Goal: Task Accomplishment & Management: Use online tool/utility

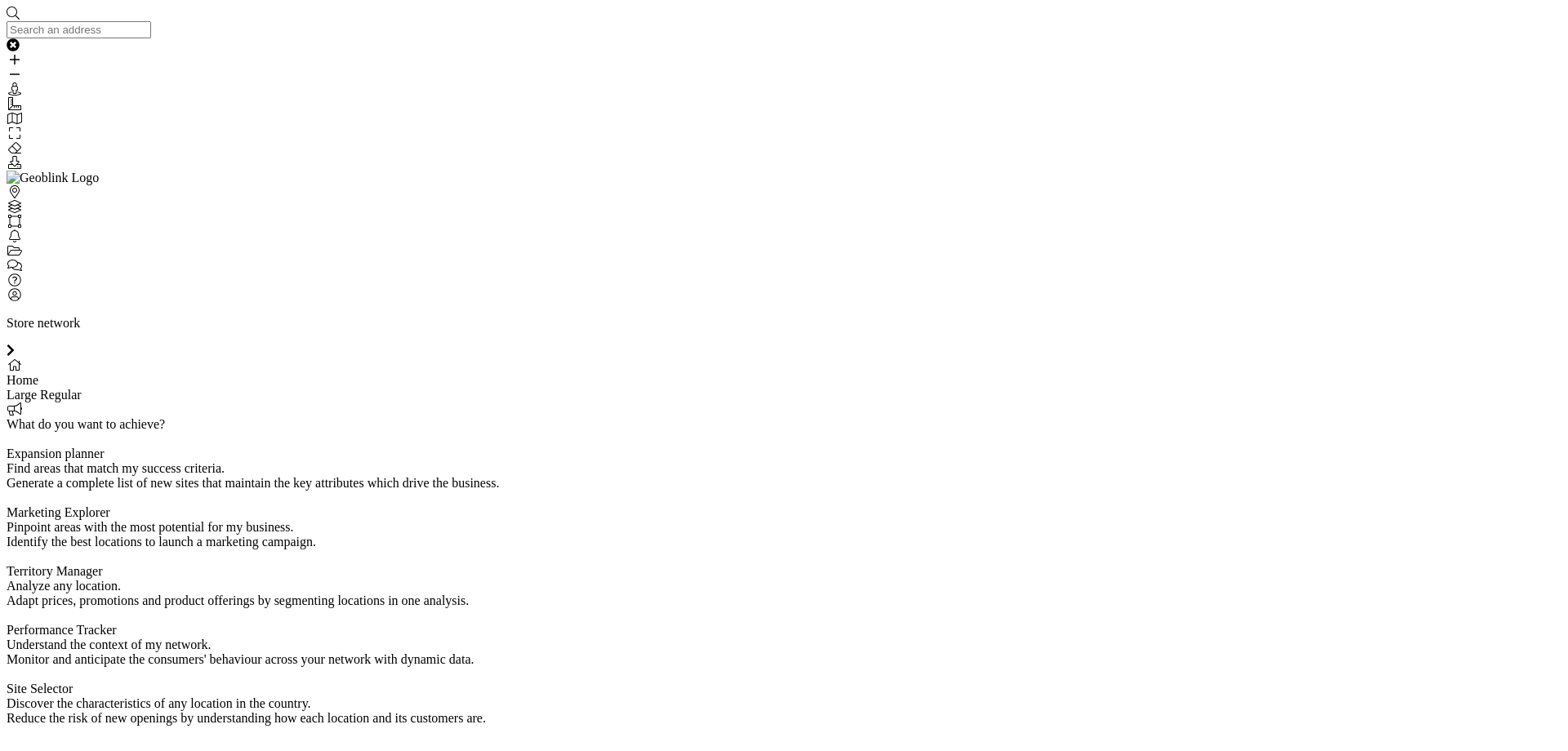
click at [1551, 316] on p "Store network" at bounding box center [784, 323] width 1555 height 15
click at [1122, 696] on div "Discover the characteristics of any location in the country." at bounding box center [784, 703] width 1555 height 15
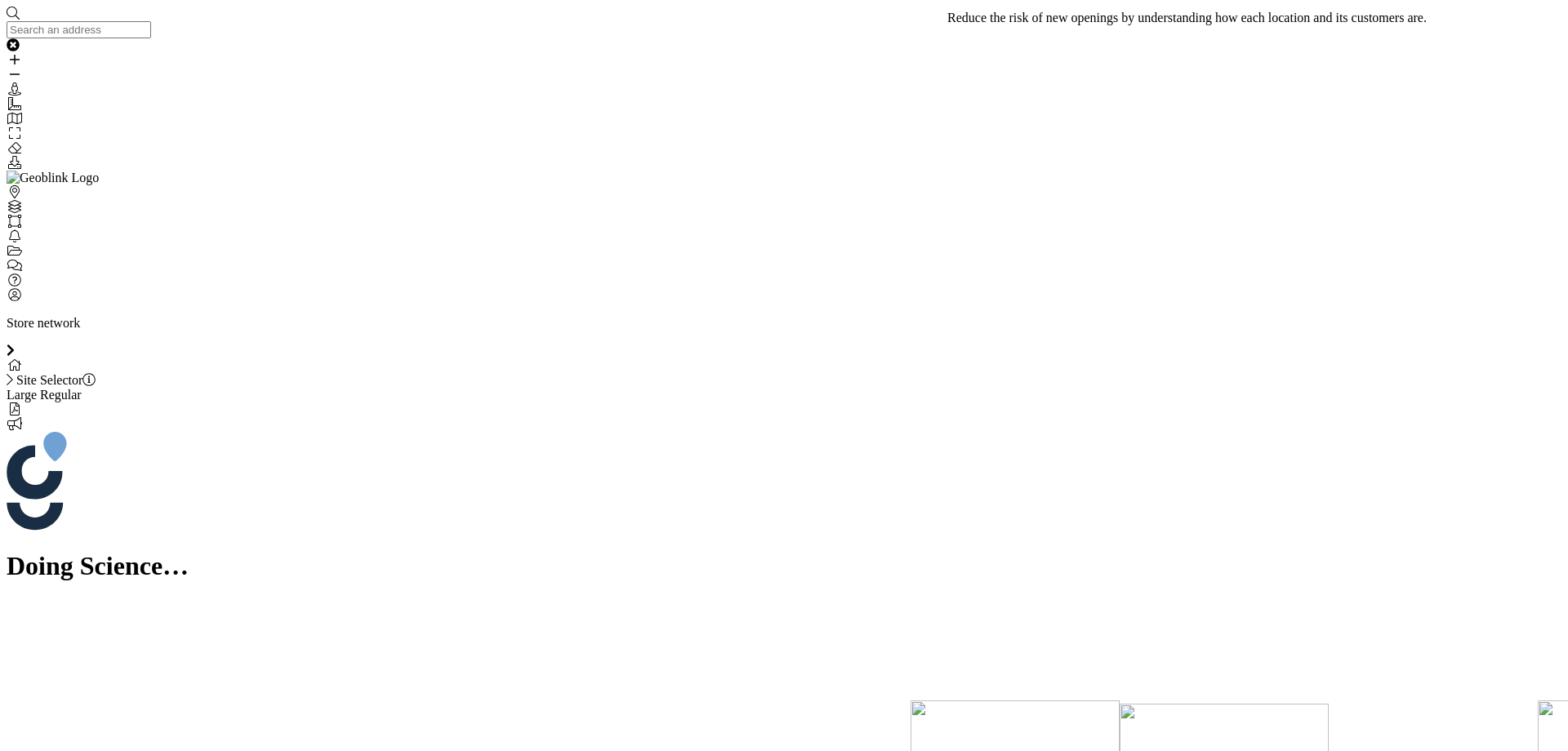
click at [12, 301] on icon "My Profile" at bounding box center [15, 294] width 17 height 13
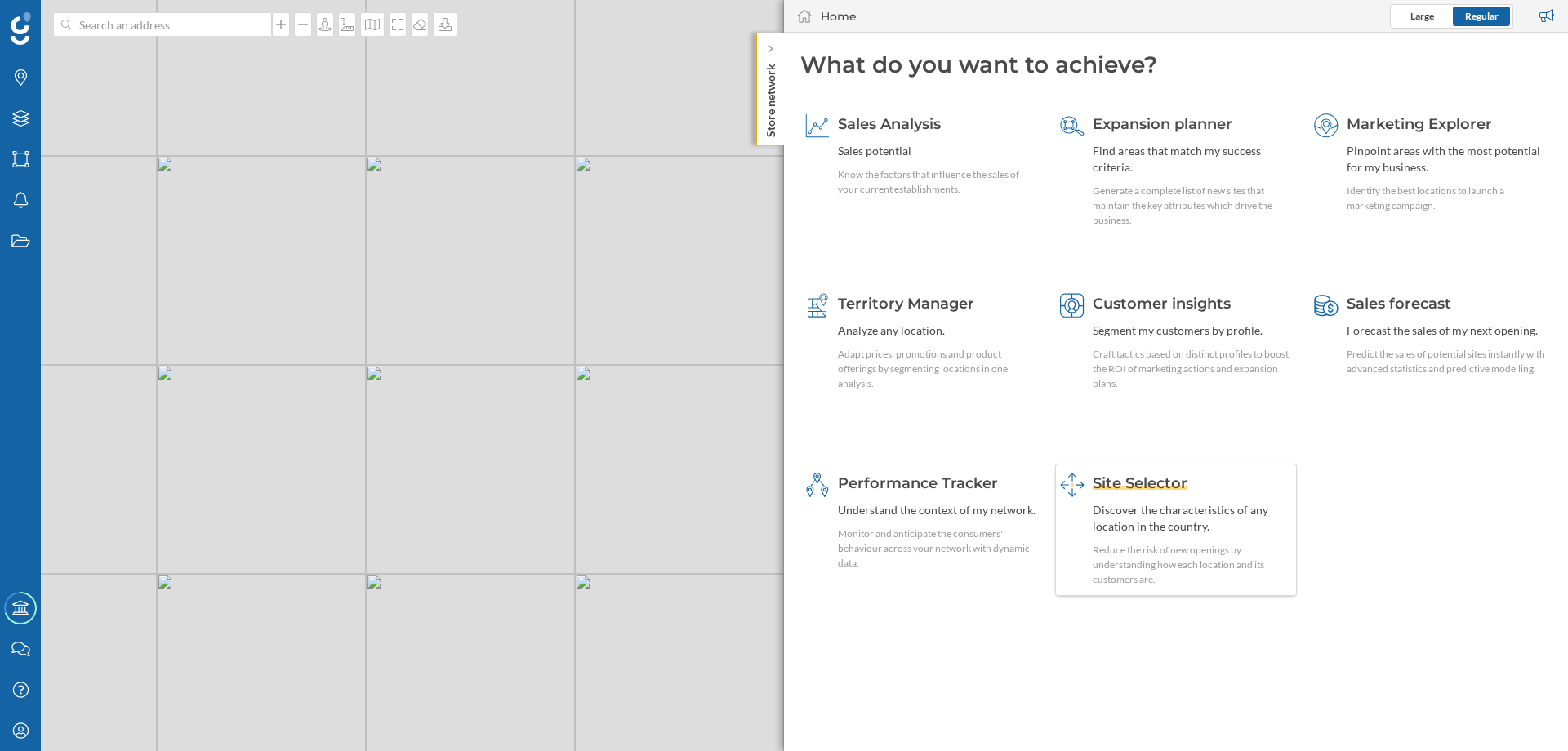
click at [1130, 481] on span "Site Selector" at bounding box center [1140, 483] width 95 height 18
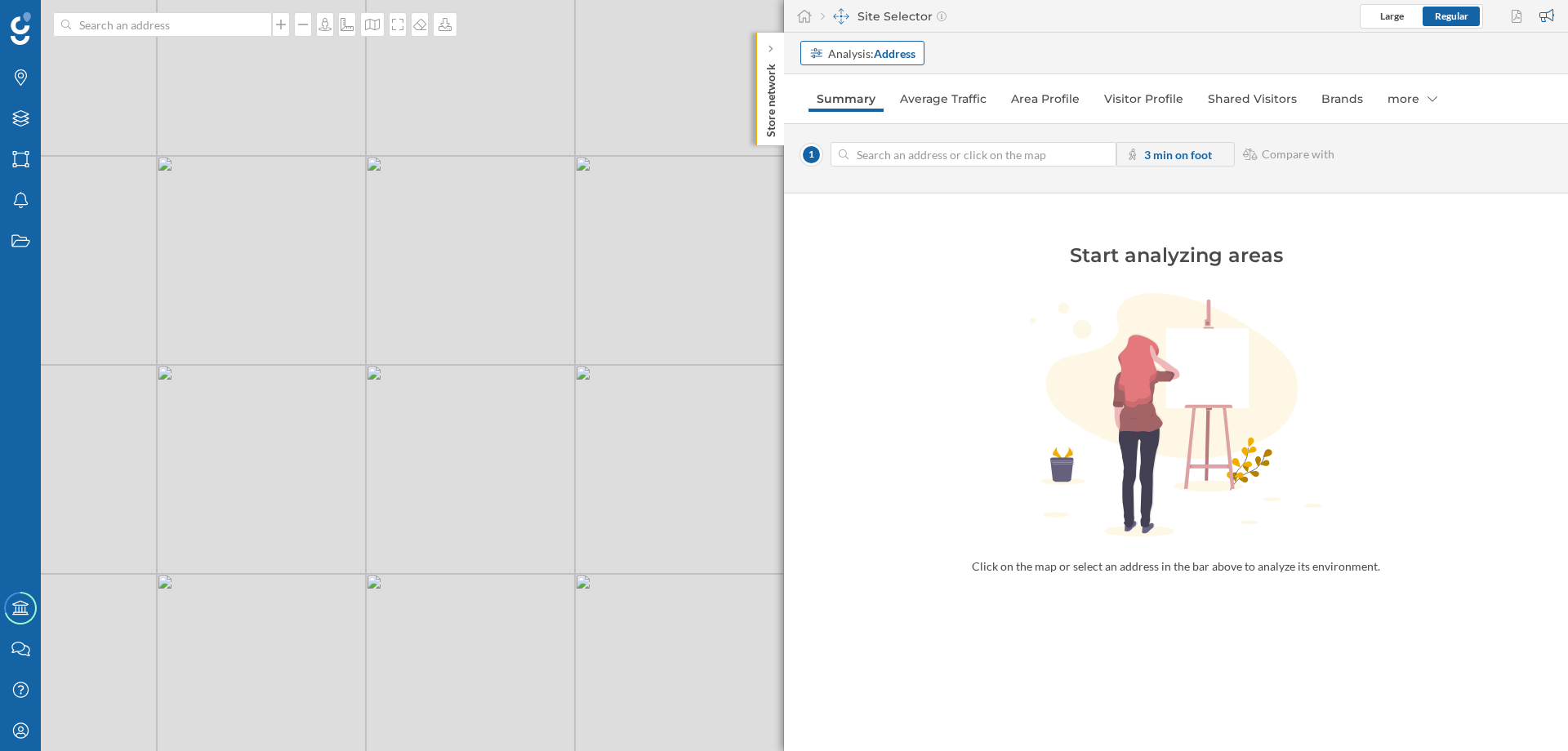
click at [864, 63] on div "Analysis: Address" at bounding box center [862, 53] width 124 height 24
click at [859, 112] on div "Commercial area" at bounding box center [853, 115] width 88 height 14
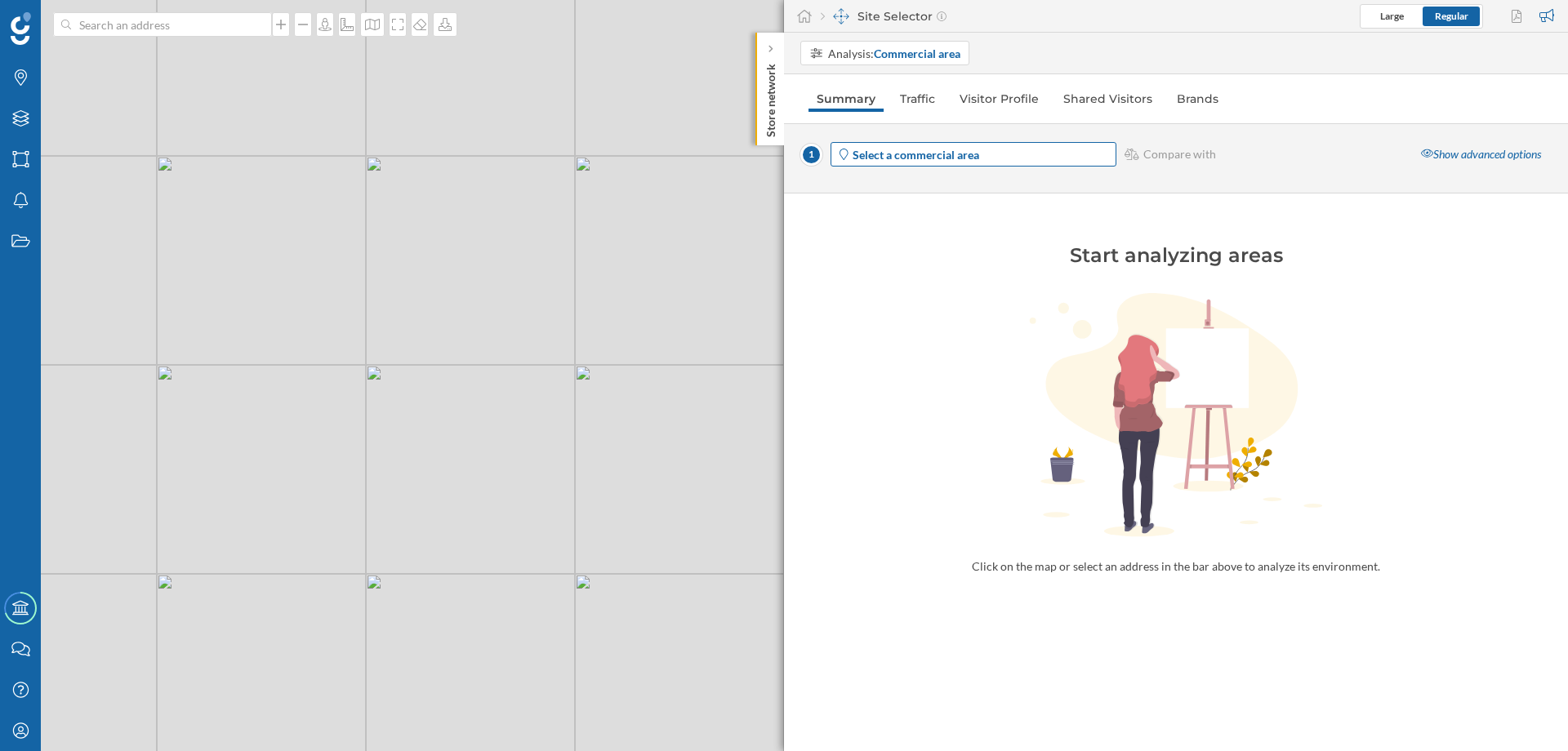
click at [905, 157] on strong "Select a commercial area" at bounding box center [916, 154] width 127 height 14
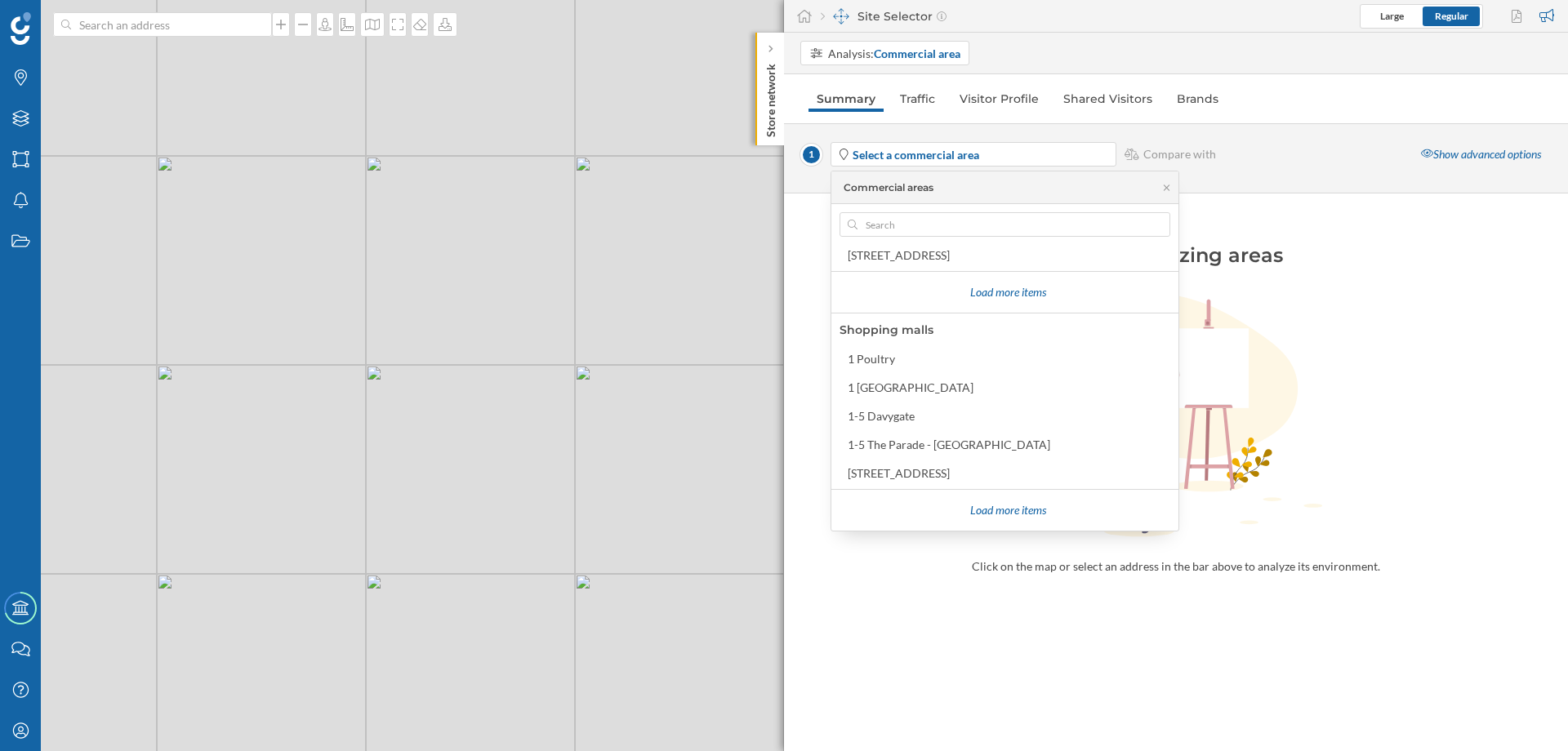
scroll to position [269, 0]
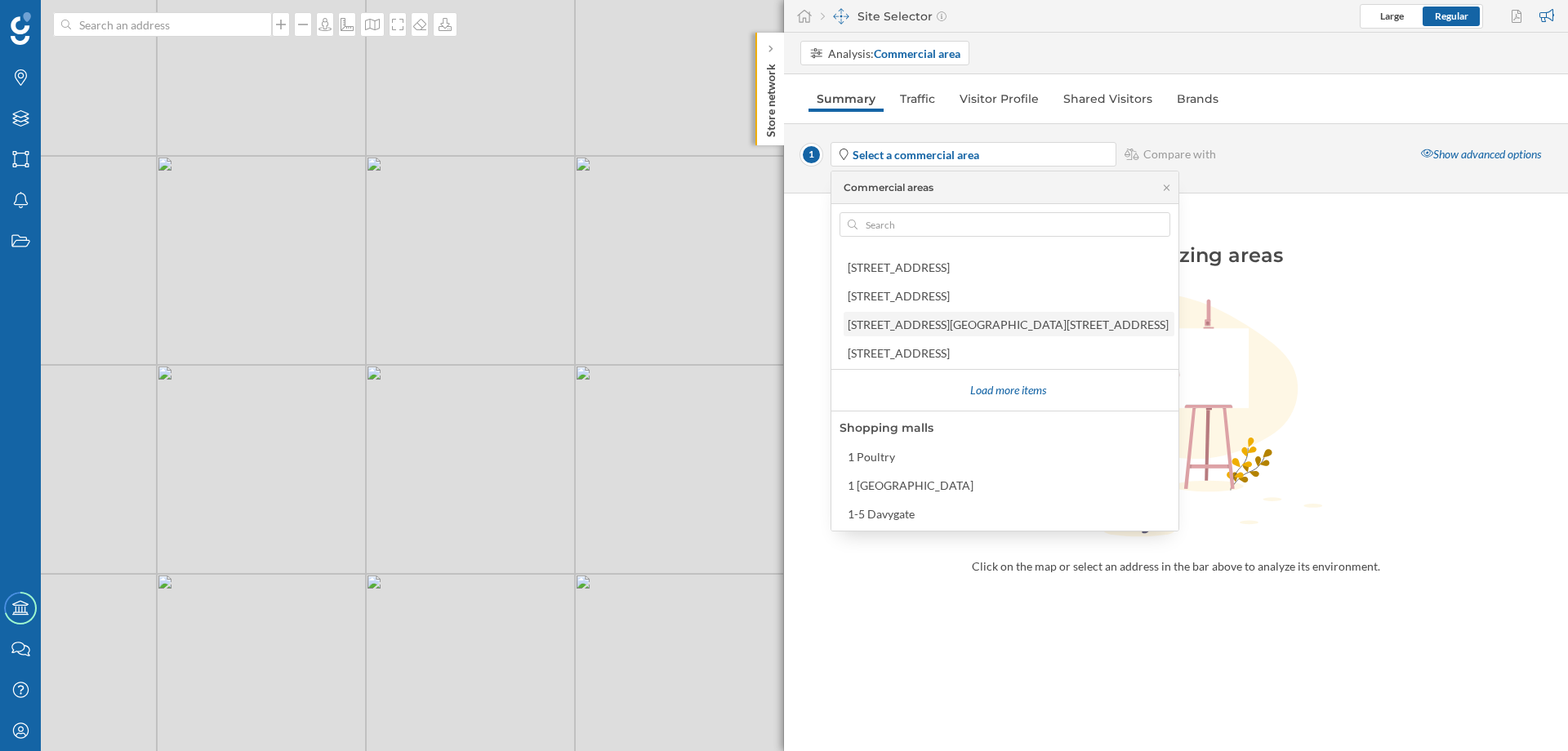
click at [902, 327] on div "125 London Road - 123 London Road" at bounding box center [1008, 325] width 321 height 14
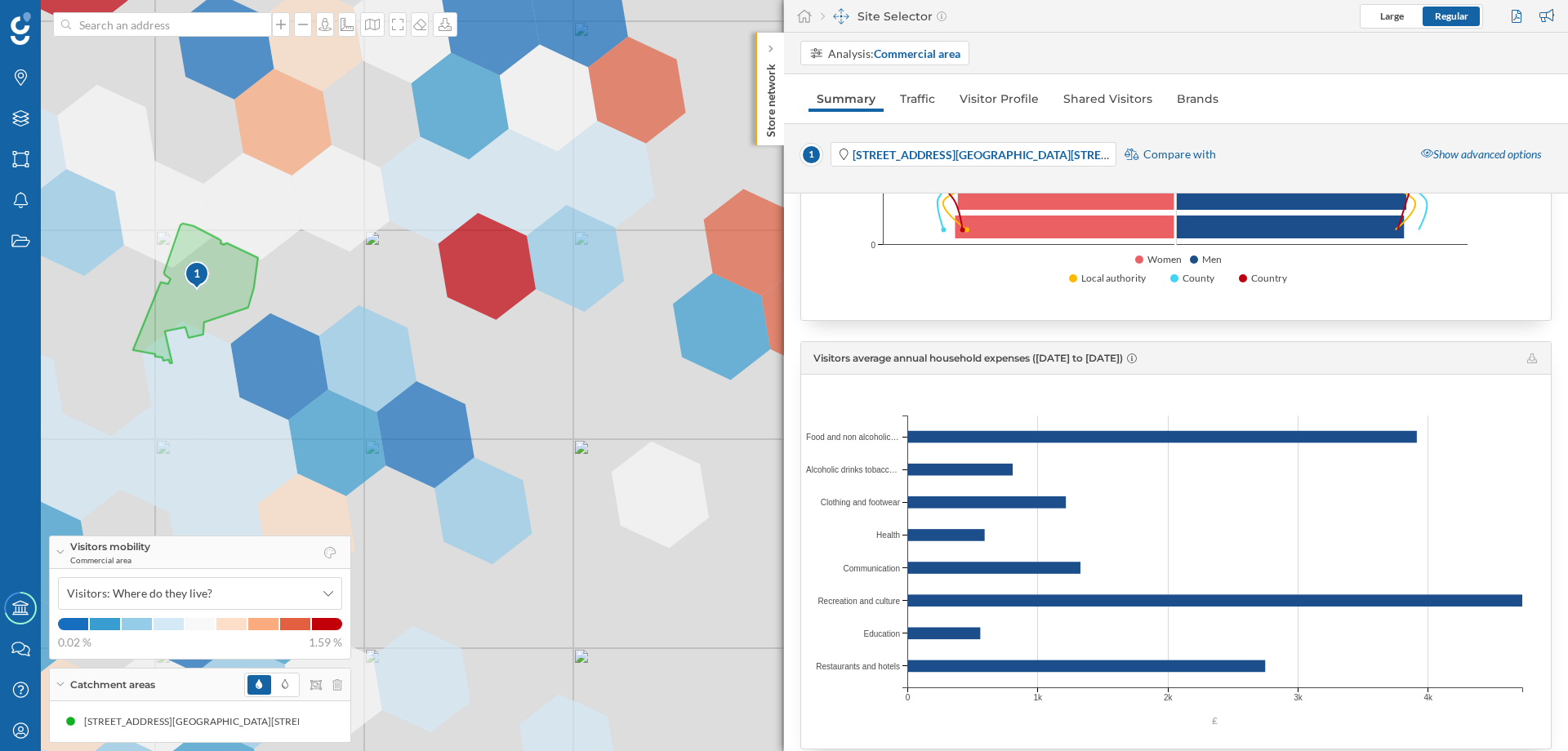
scroll to position [2220, 0]
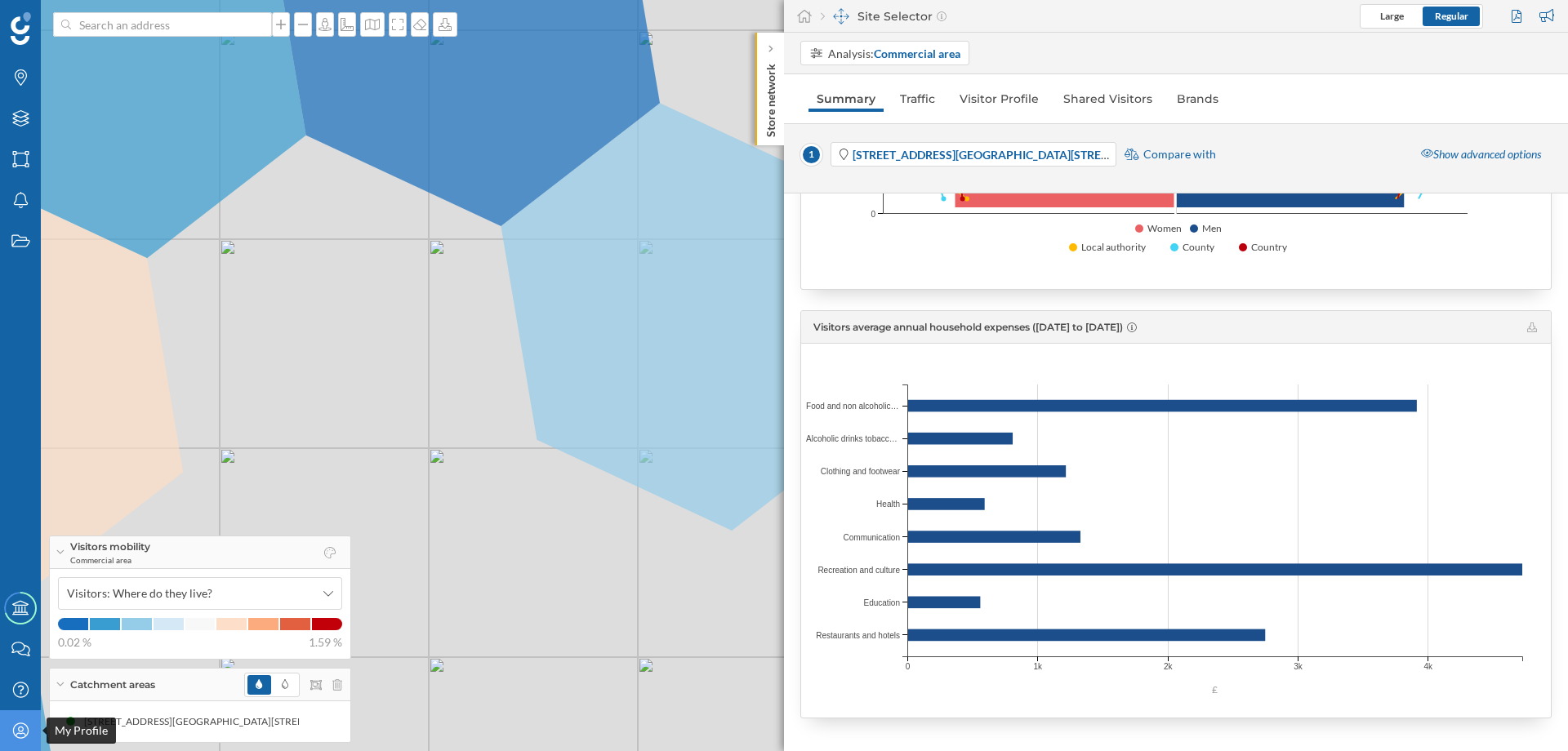
click at [33, 733] on div "My Profile" at bounding box center [20, 731] width 41 height 41
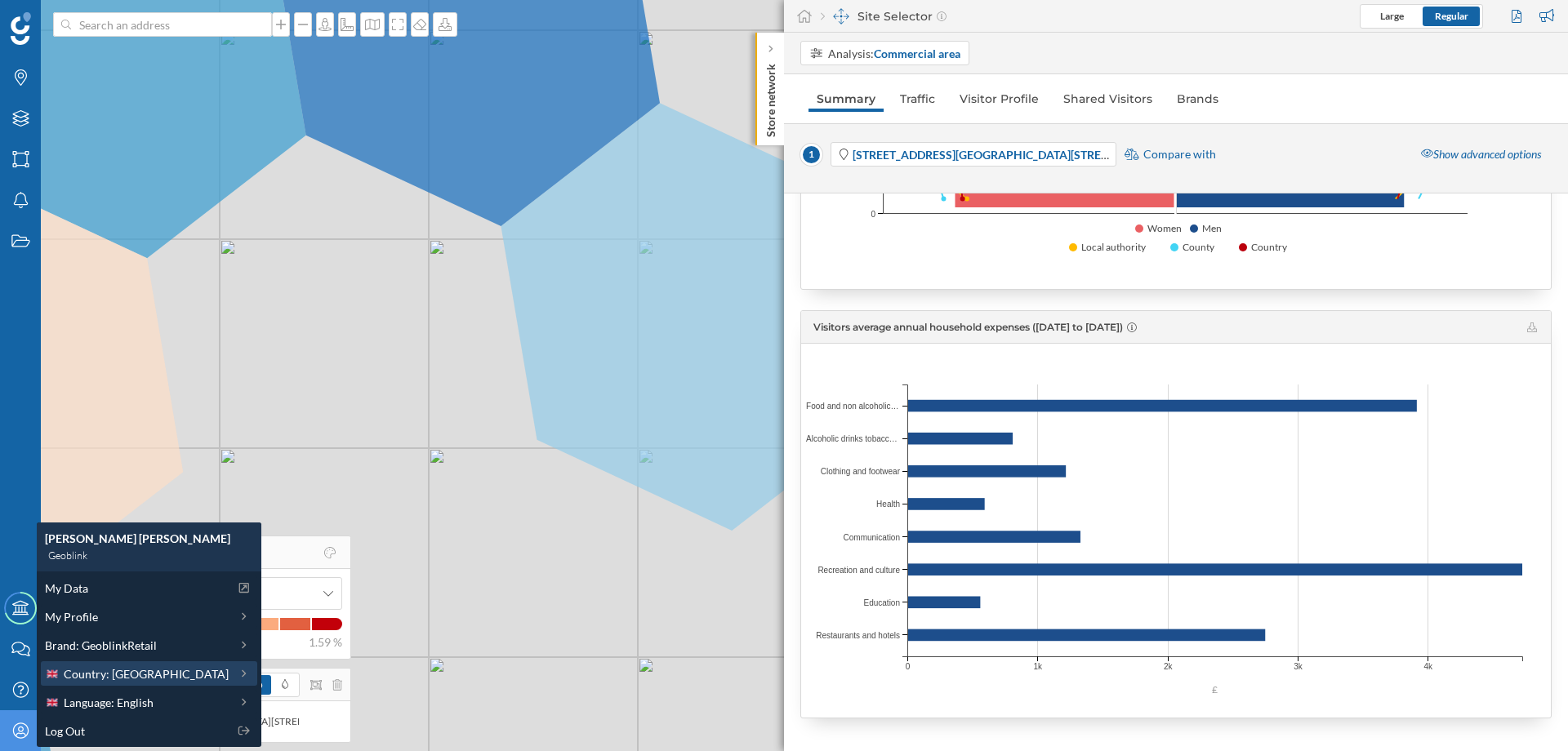
click at [89, 679] on span "Country: United Kingdom" at bounding box center [145, 674] width 165 height 18
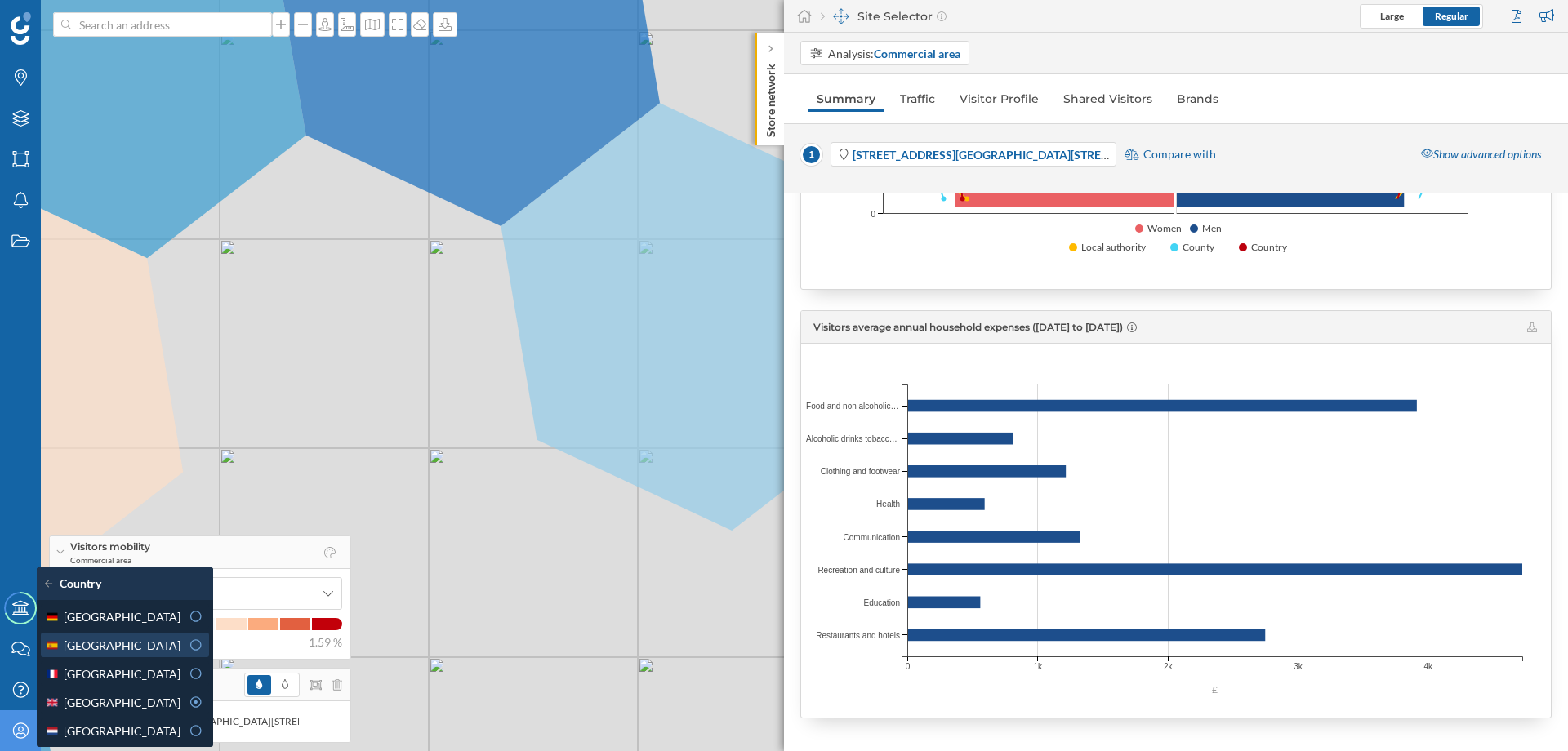
click at [93, 648] on div "Spain" at bounding box center [112, 646] width 136 height 18
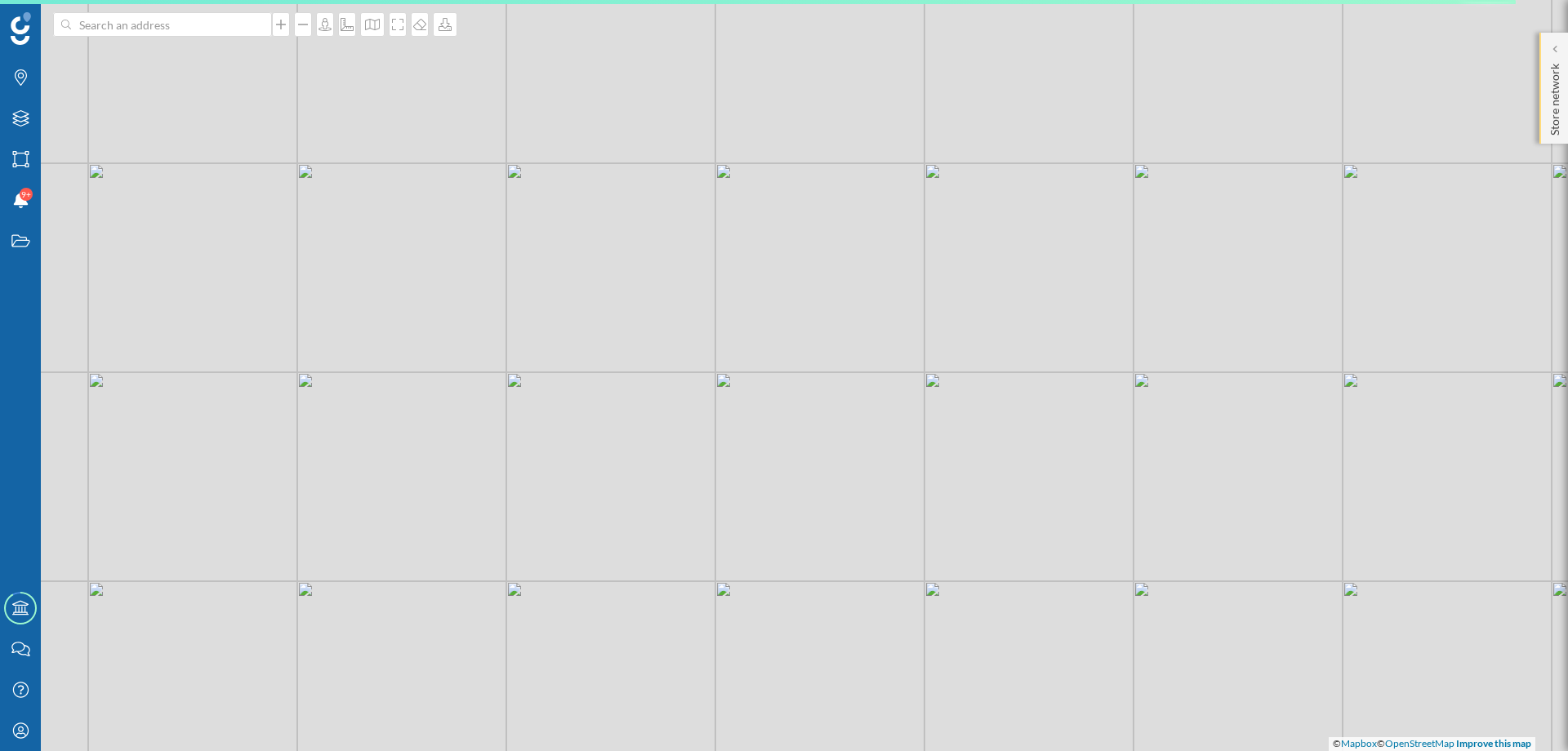
click at [1552, 99] on p "Store network" at bounding box center [1554, 97] width 17 height 78
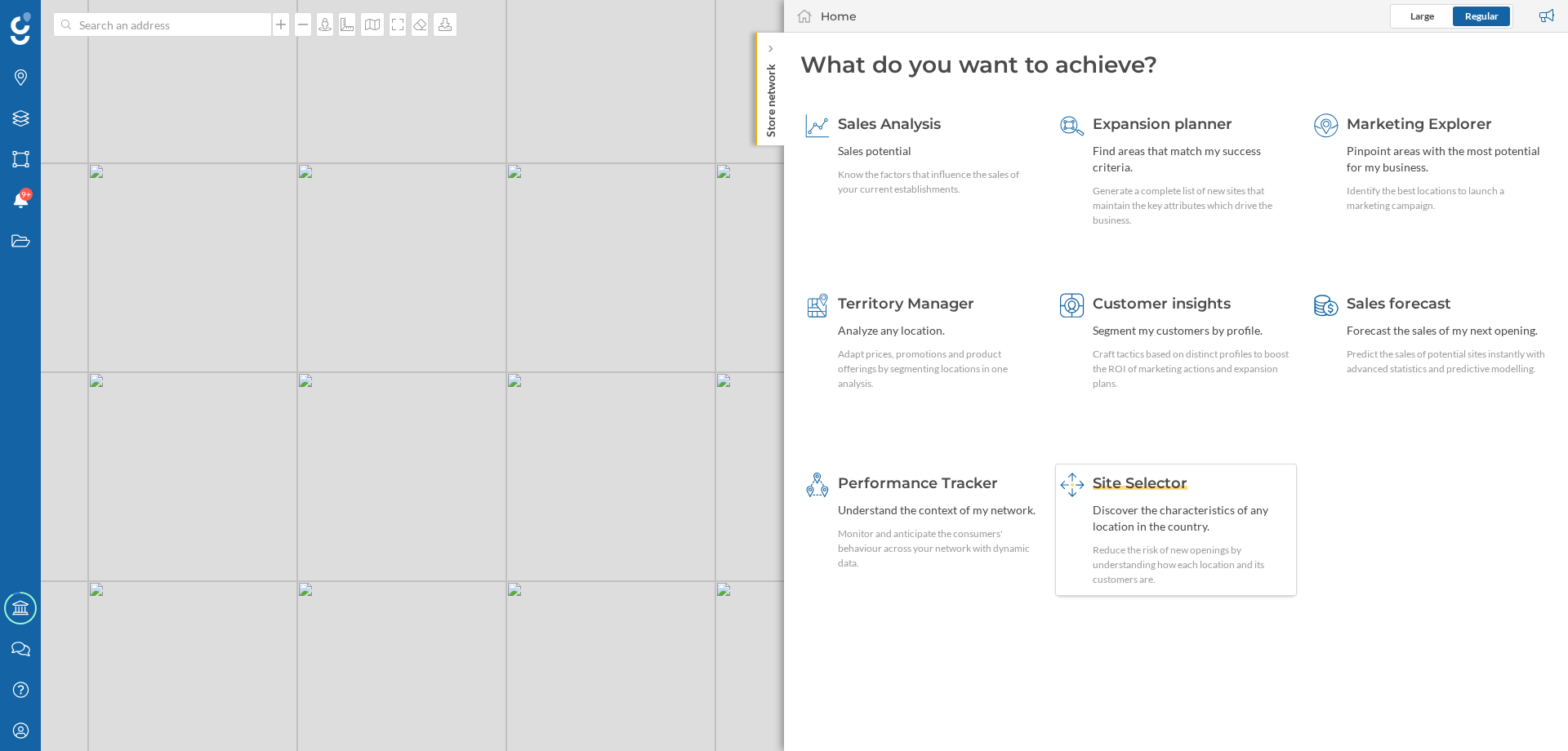
click at [1180, 523] on div "Discover the characteristics of any location in the country." at bounding box center [1192, 518] width 200 height 32
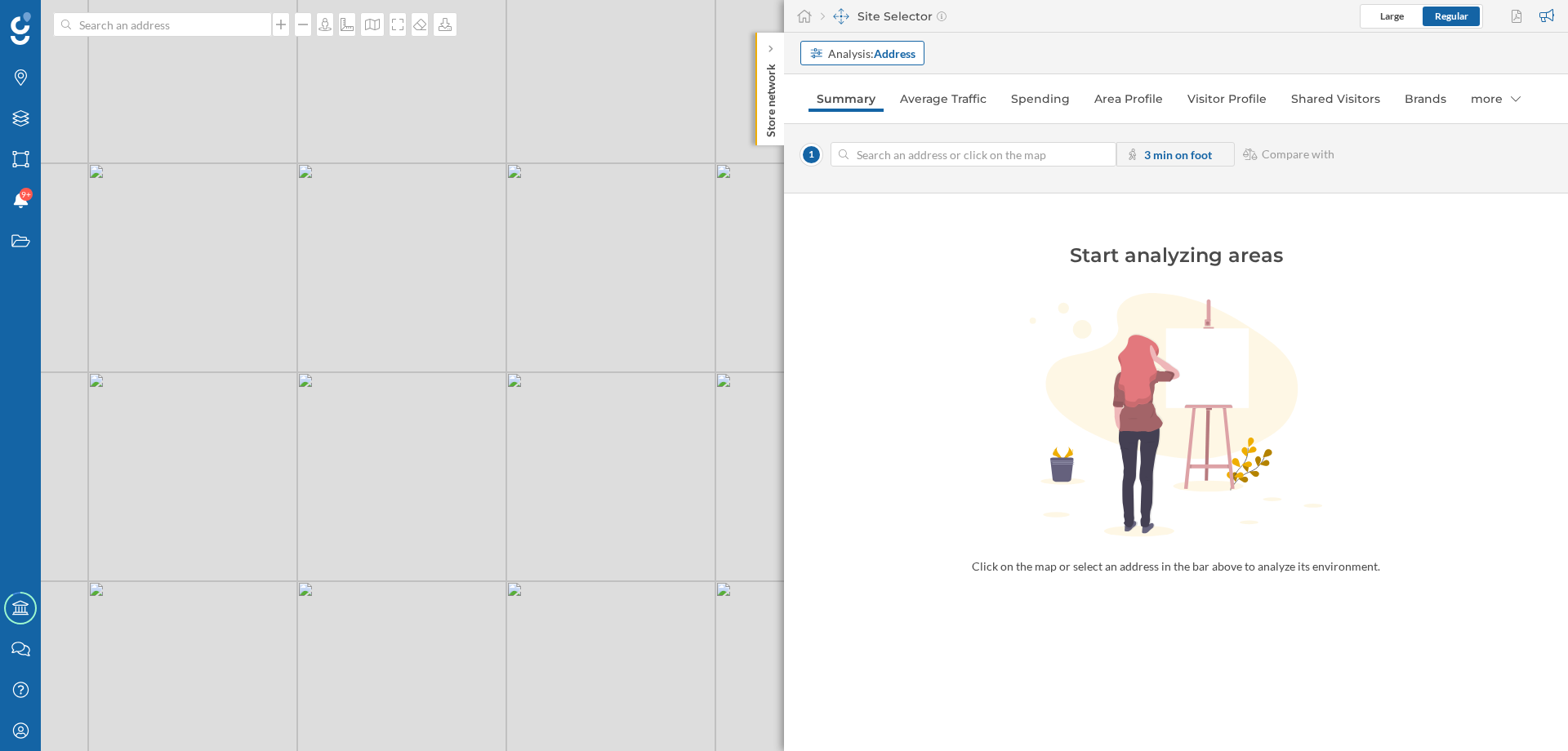
click at [910, 60] on div "Analysis: Address" at bounding box center [872, 54] width 88 height 18
click at [902, 112] on div "Commercial area" at bounding box center [857, 116] width 96 height 18
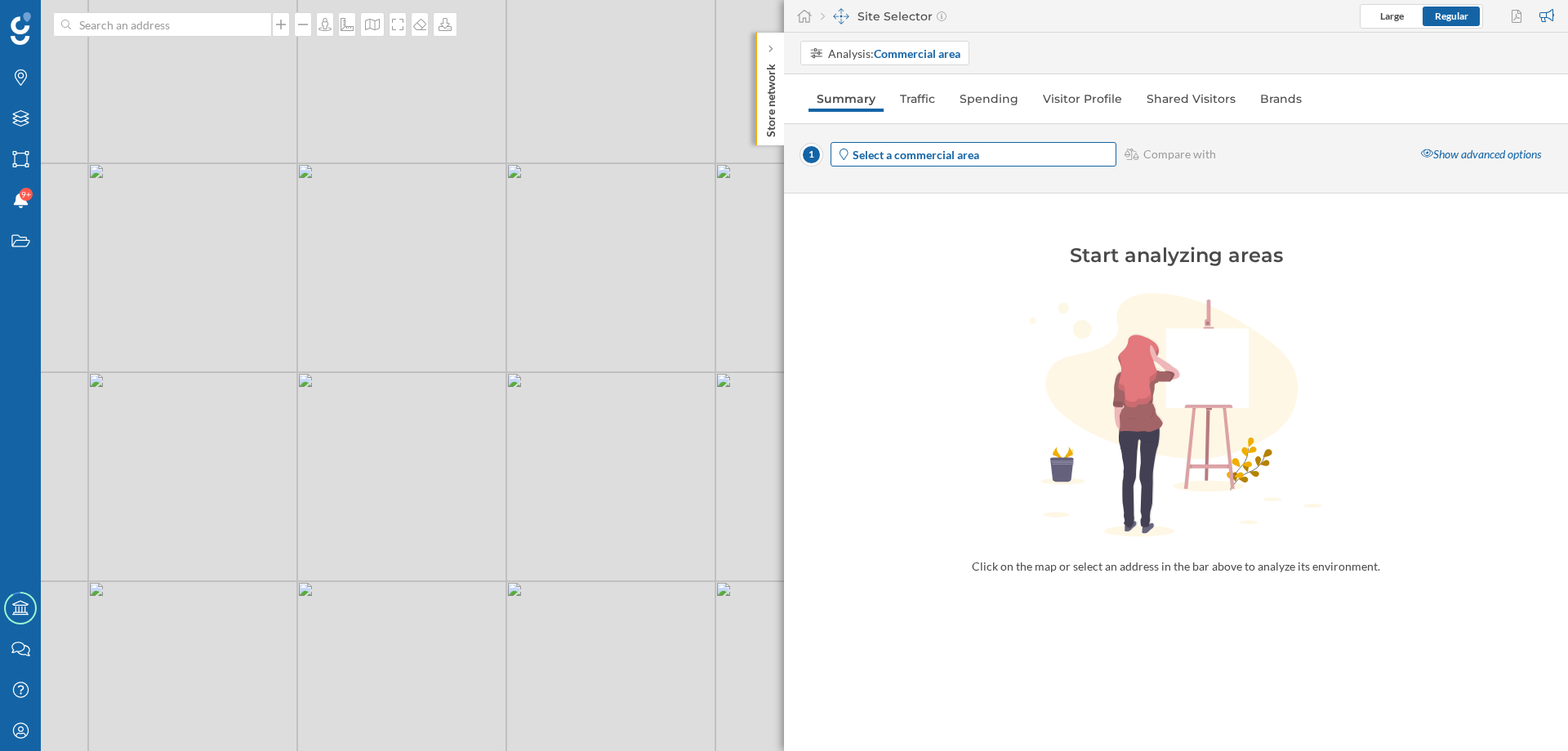
click at [968, 163] on div "Select a commercial area" at bounding box center [973, 154] width 286 height 24
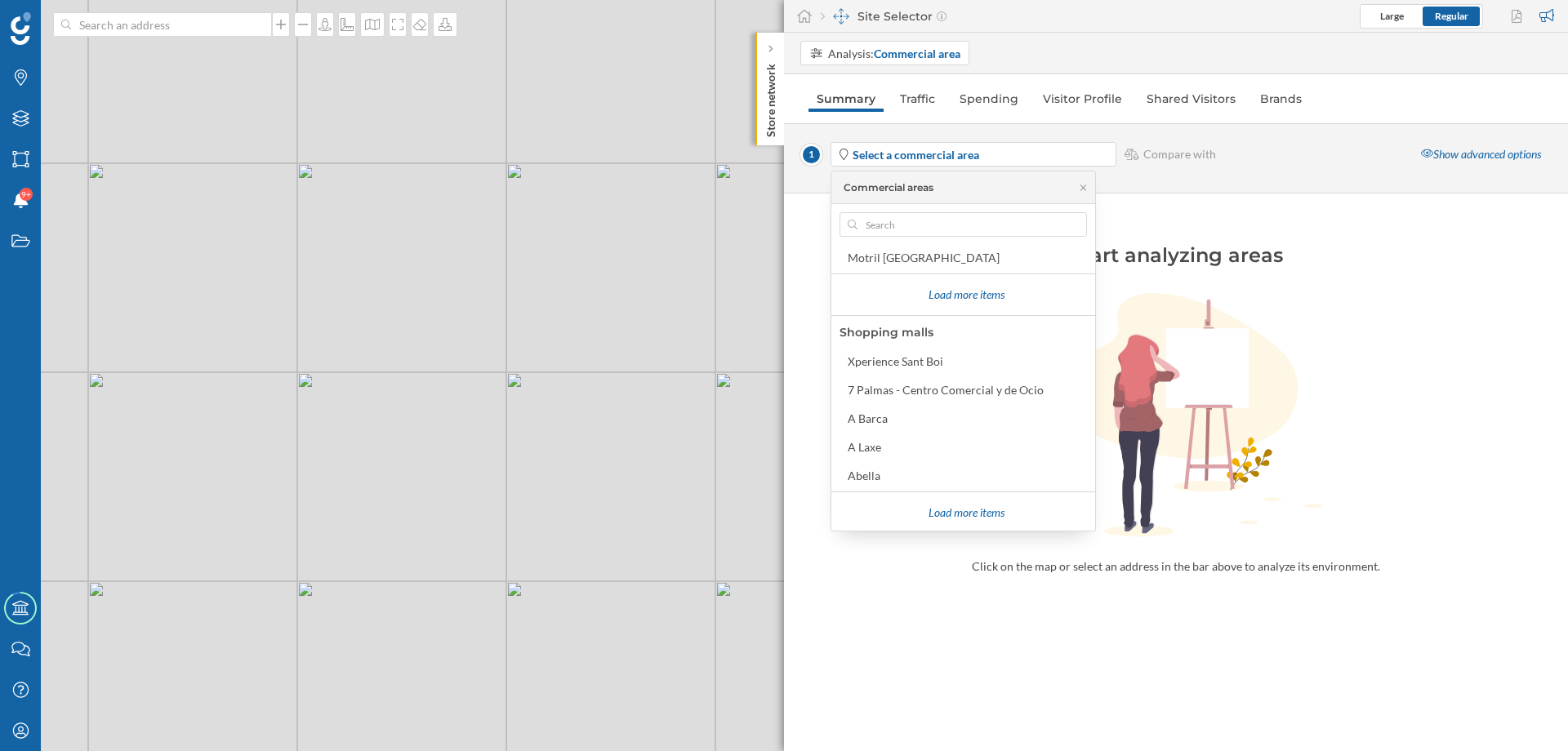
scroll to position [368, 0]
click at [909, 419] on div "A Barca" at bounding box center [967, 416] width 238 height 18
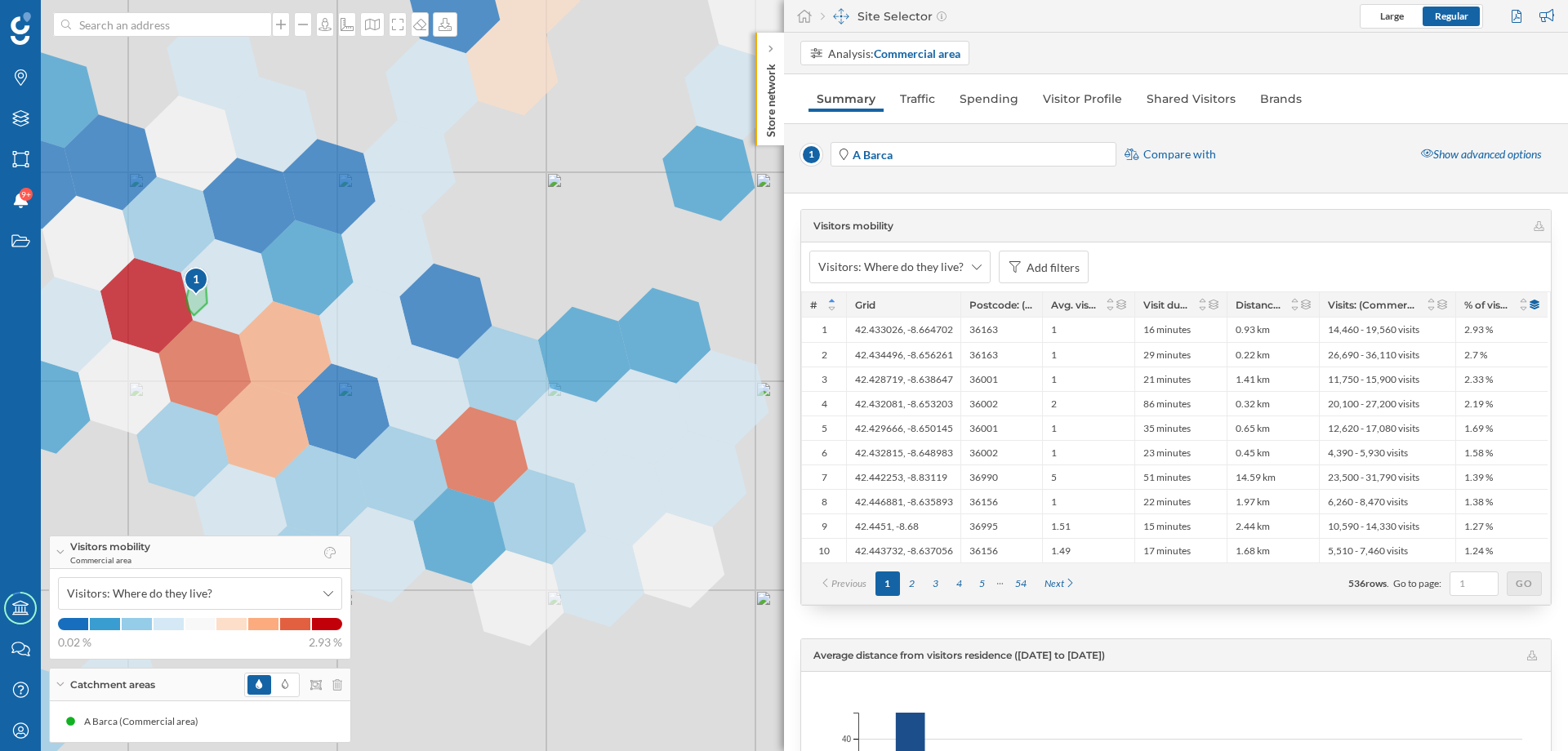
scroll to position [396, 0]
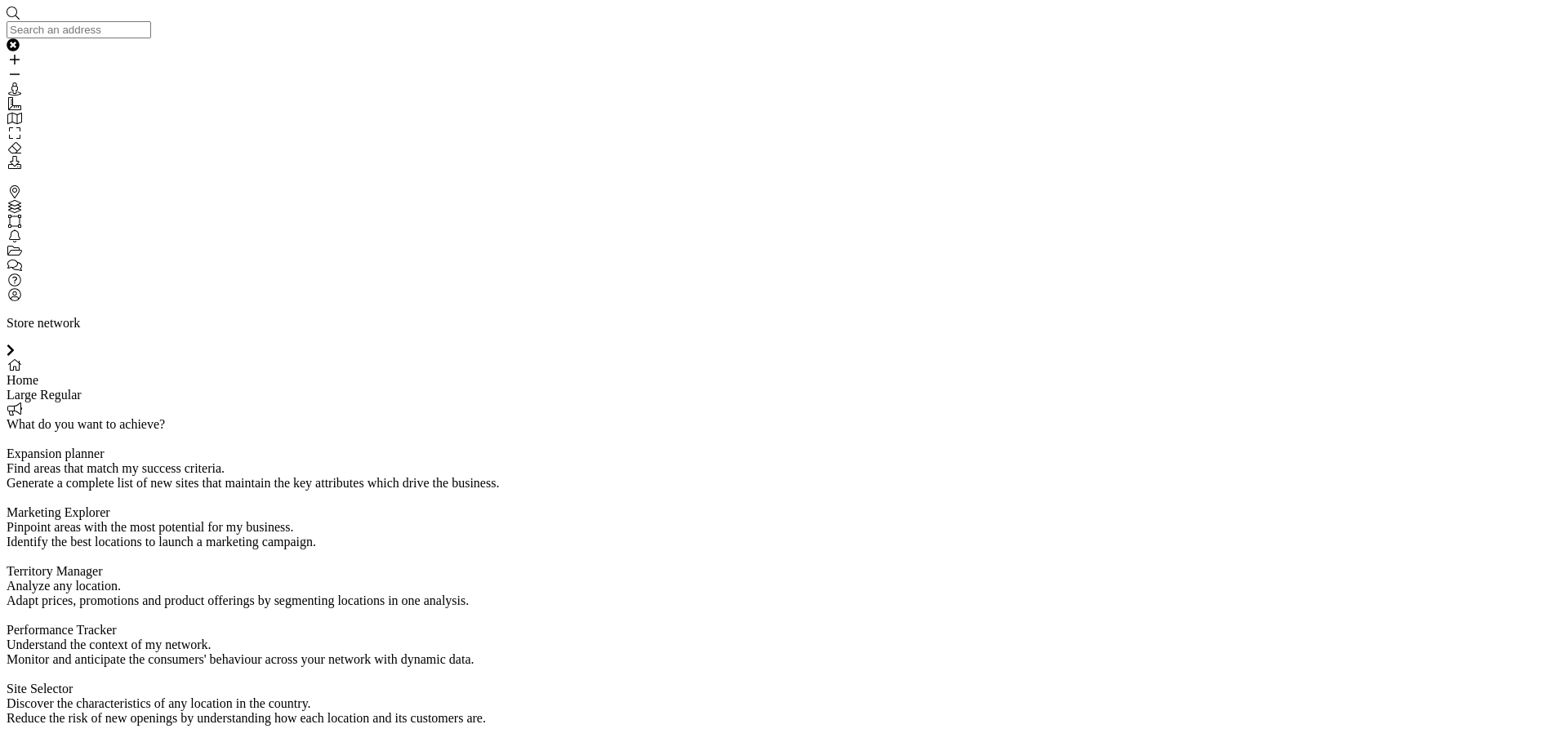
click at [7, 303] on div "My Profile" at bounding box center [784, 295] width 1555 height 15
click at [13, 301] on icon at bounding box center [14, 294] width 13 height 13
